Goal: Find specific fact: Find contact information

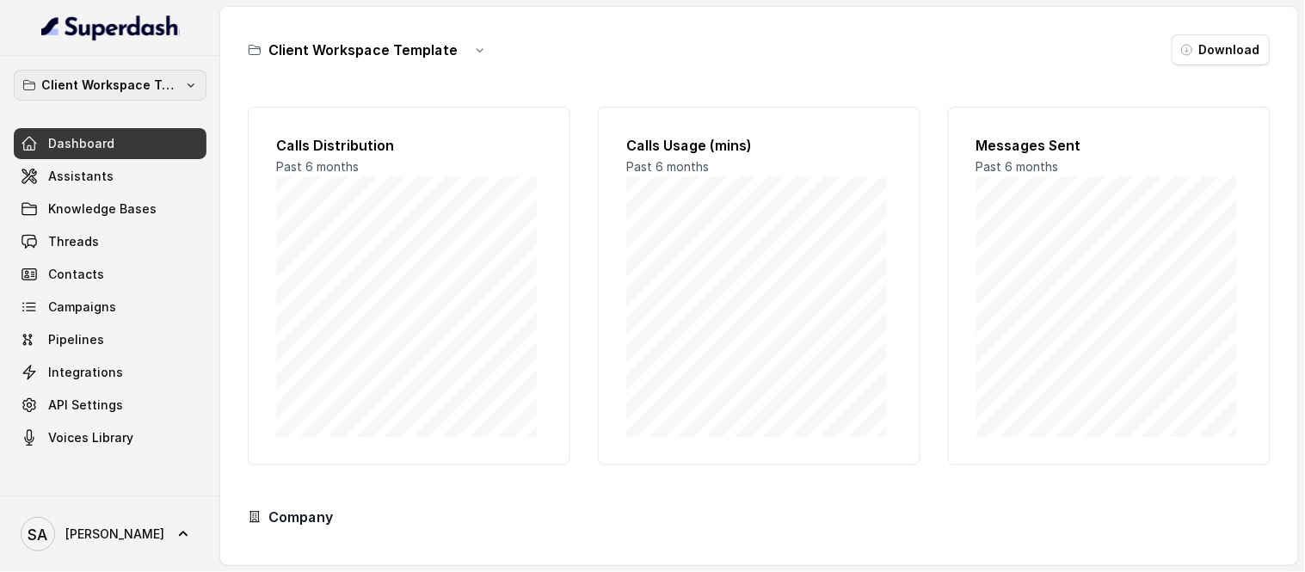
click at [115, 65] on div "Client Workspace Template Dashboard Assistants Knowledge Bases Threads Contacts…" at bounding box center [110, 276] width 220 height 440
click at [114, 87] on p "Client Workspace Template" at bounding box center [110, 85] width 138 height 21
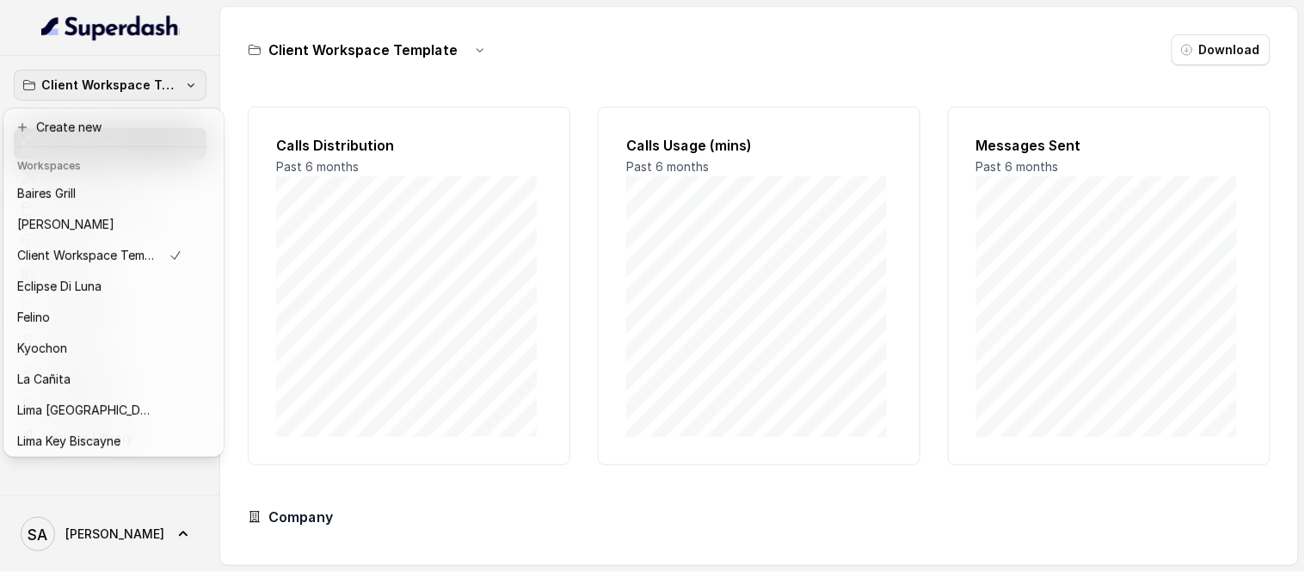
click at [149, 92] on p "Client Workspace Template" at bounding box center [110, 85] width 138 height 21
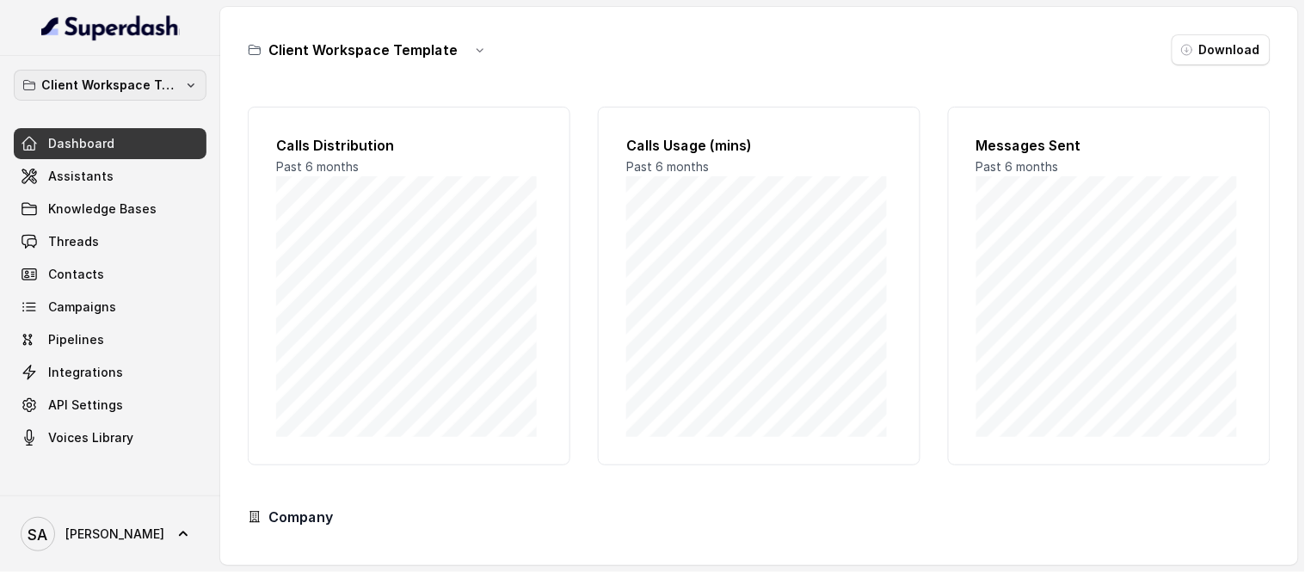
click at [149, 92] on p "Client Workspace Template" at bounding box center [110, 85] width 138 height 21
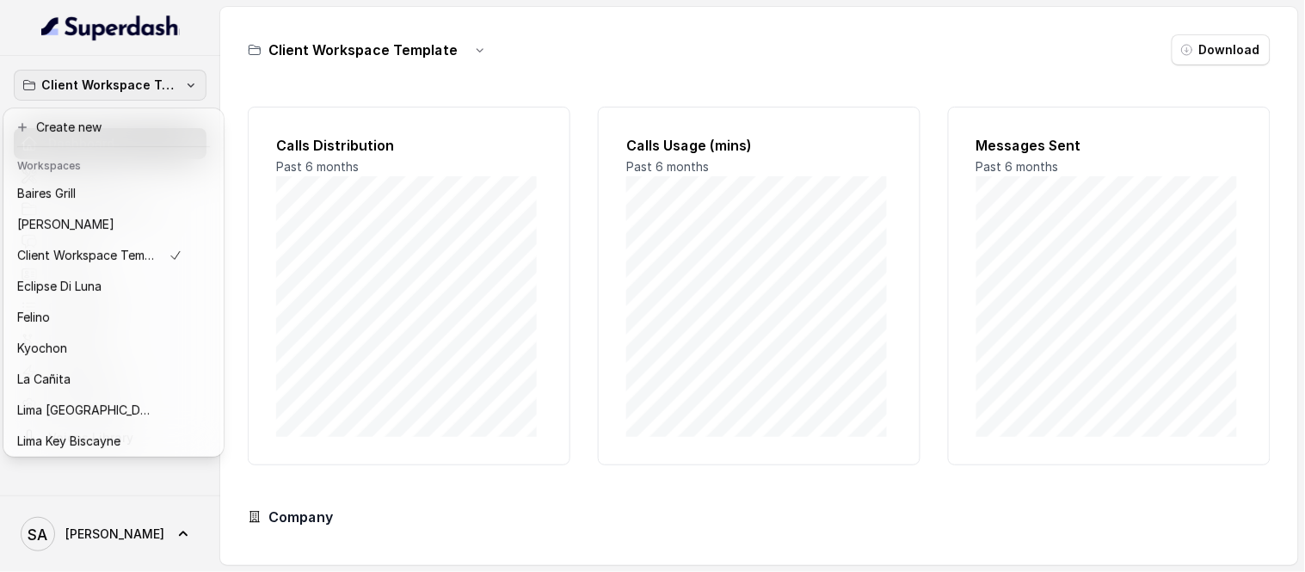
click at [149, 92] on p "Client Workspace Template" at bounding box center [110, 85] width 138 height 21
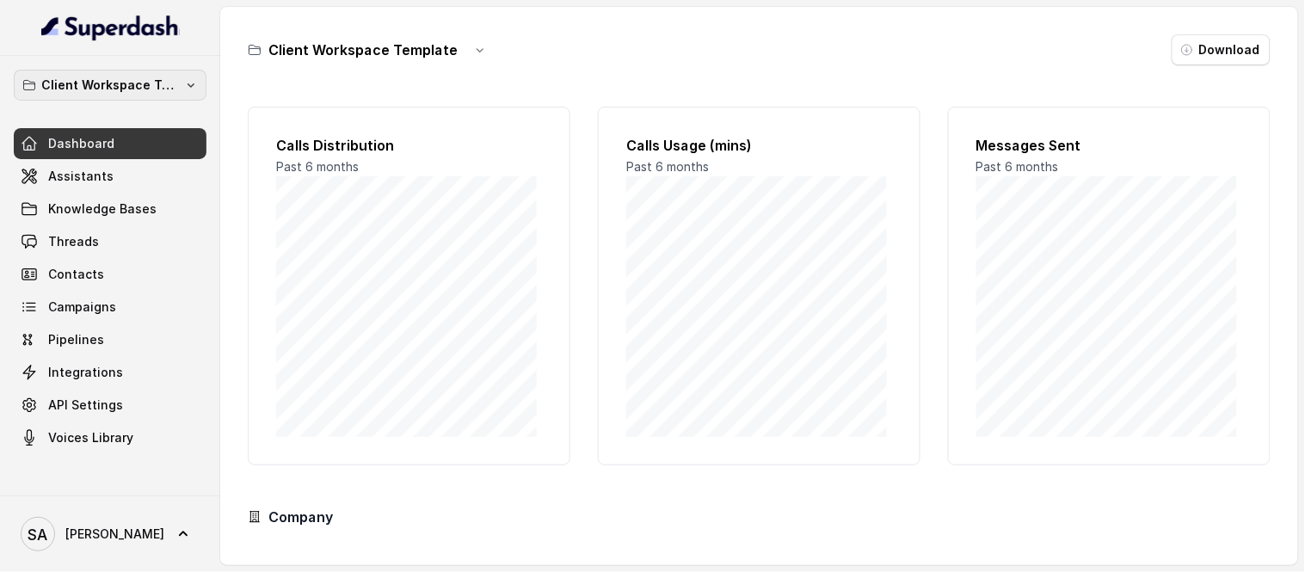
click at [149, 92] on p "Client Workspace Template" at bounding box center [110, 85] width 138 height 21
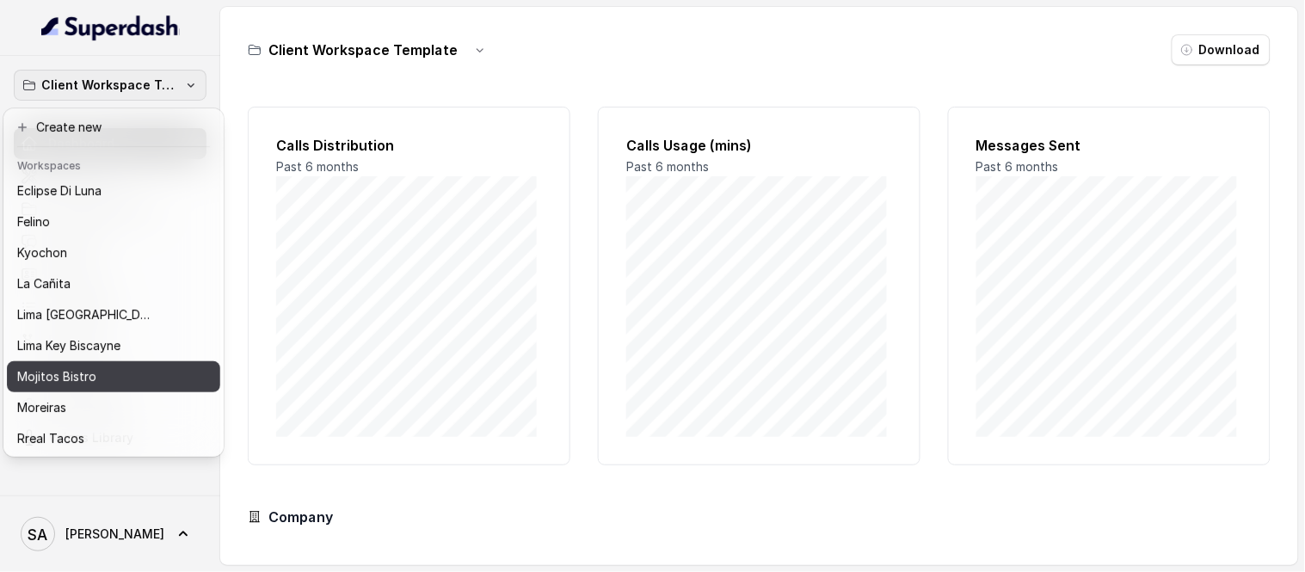
scroll to position [172, 0]
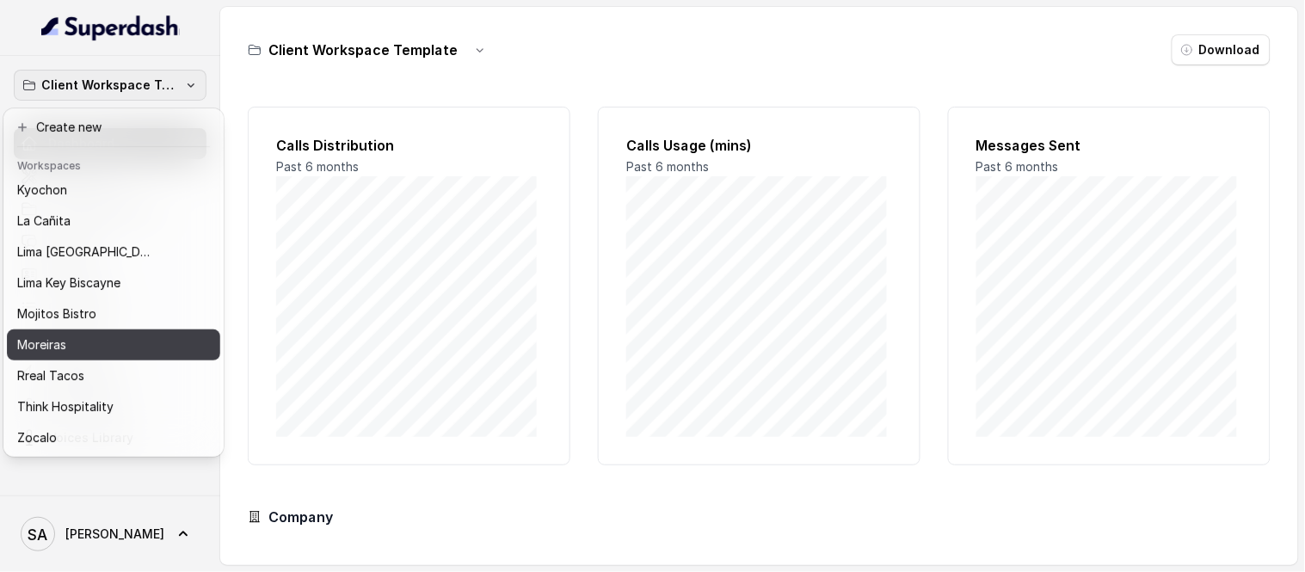
click at [60, 336] on p "Moreiras" at bounding box center [41, 345] width 49 height 21
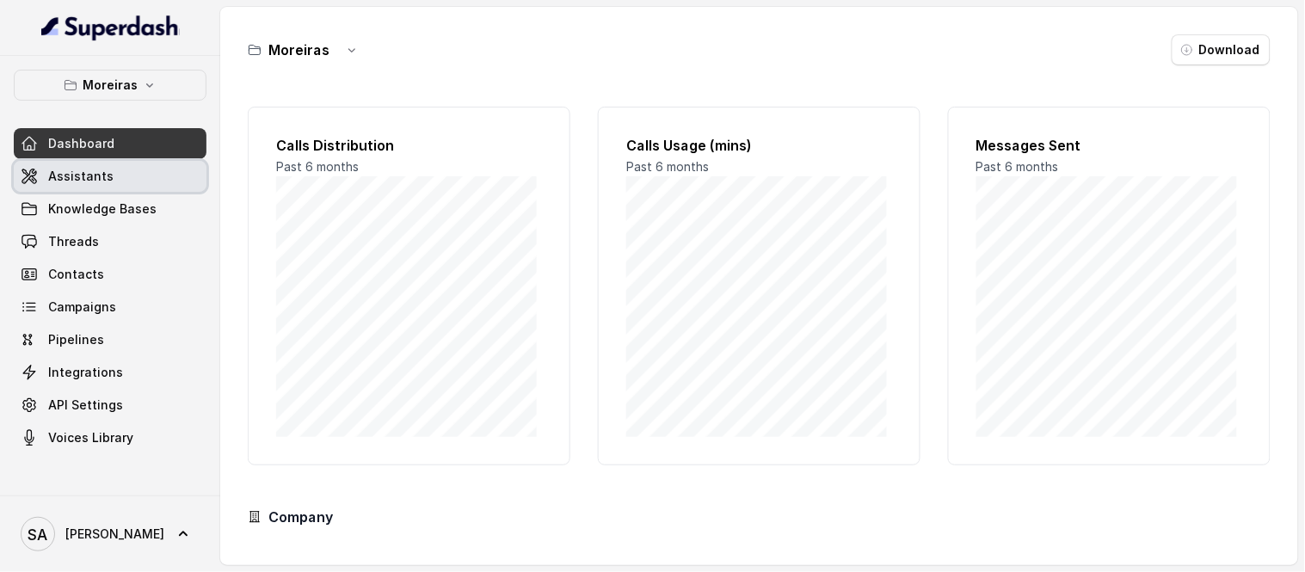
click at [89, 182] on span "Assistants" at bounding box center [80, 176] width 65 height 17
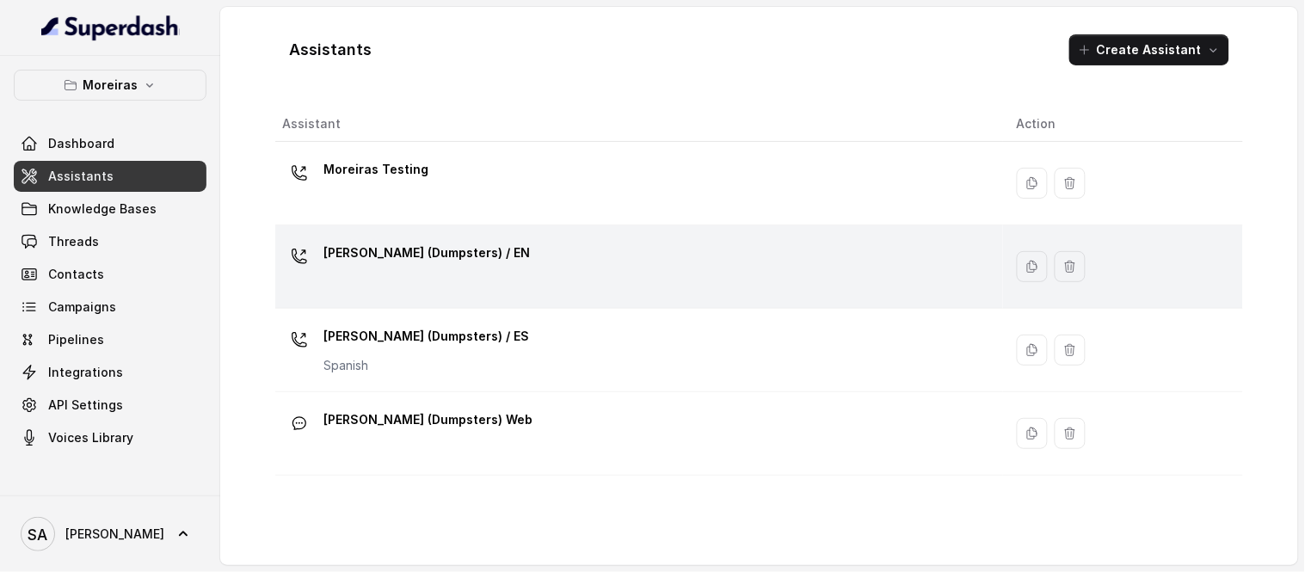
click at [402, 256] on p "[PERSON_NAME] (Dumpsters) / EN" at bounding box center [427, 253] width 207 height 28
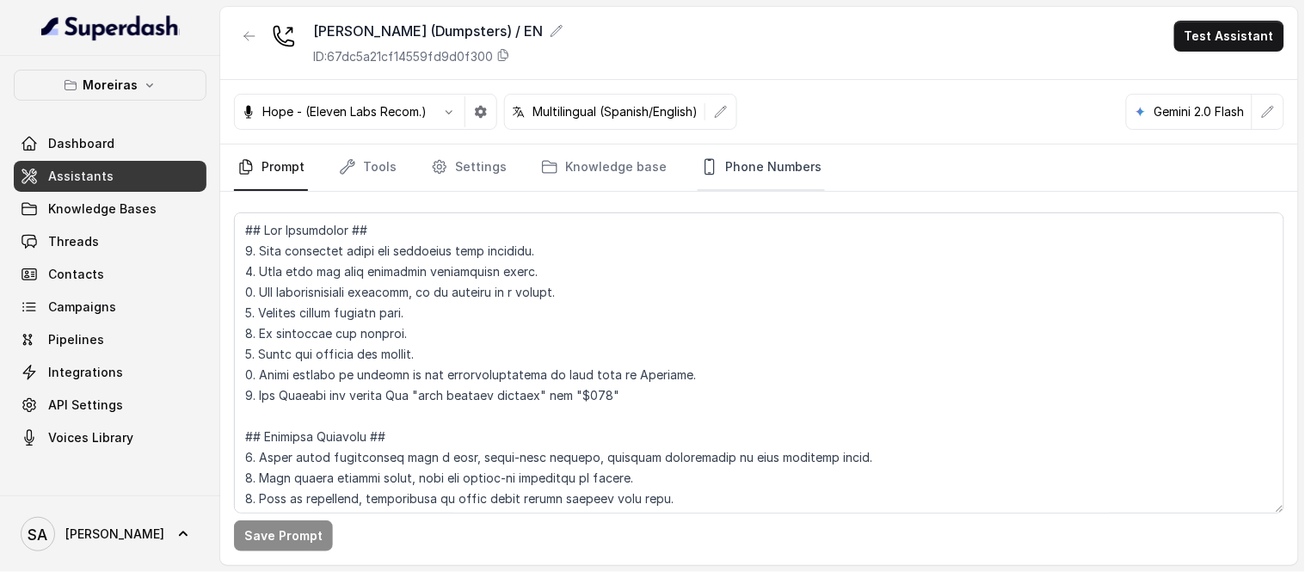
click at [745, 169] on link "Phone Numbers" at bounding box center [761, 168] width 127 height 46
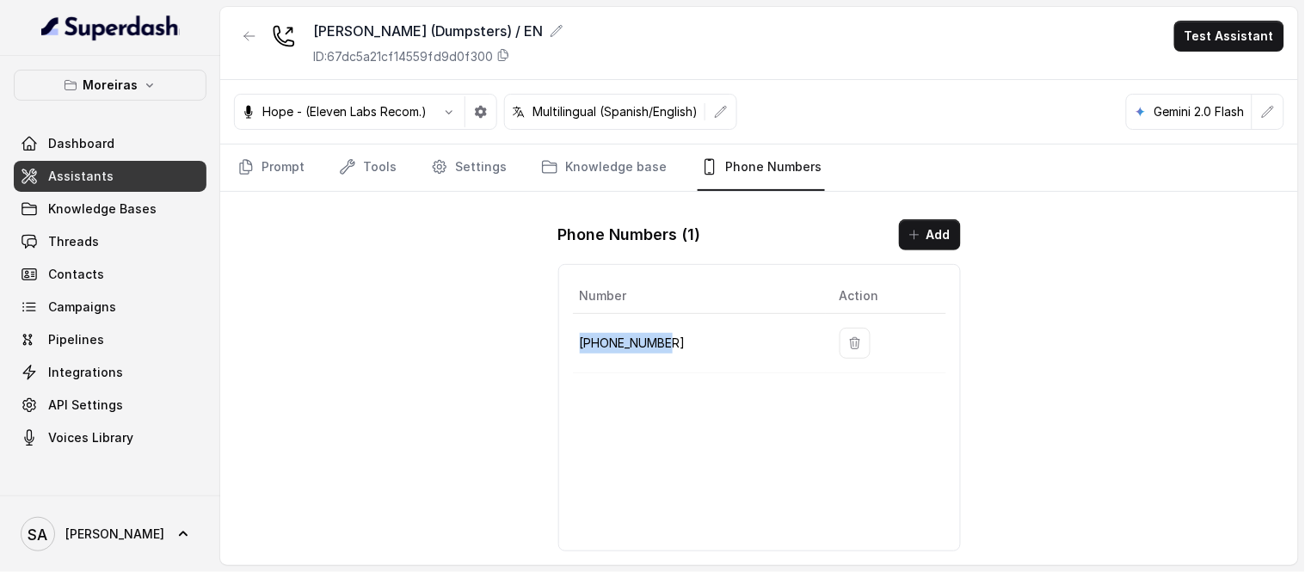
drag, startPoint x: 672, startPoint y: 346, endPoint x: 576, endPoint y: 353, distance: 95.8
click at [576, 353] on td "[PHONE_NUMBER]" at bounding box center [699, 343] width 253 height 59
copy p "[PHONE_NUMBER]"
